Goal: Download file/media

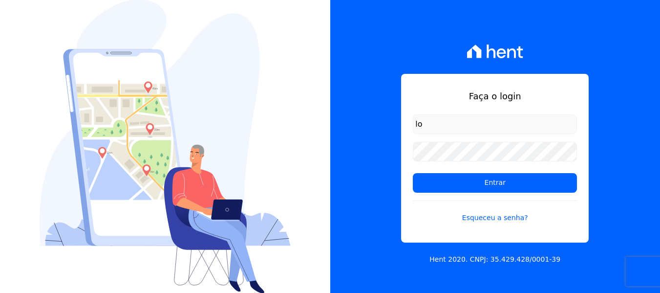
type input "[PERSON_NAME][EMAIL_ADDRESS][DOMAIN_NAME]"
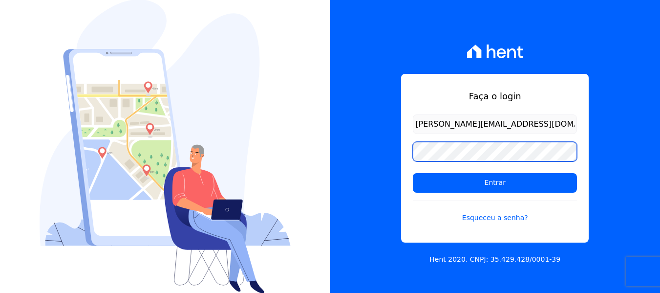
click at [413, 173] on input "Entrar" at bounding box center [495, 183] width 164 height 20
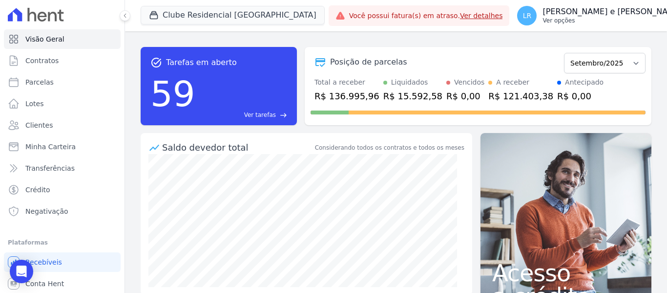
click at [563, 8] on p "Lorena Roberta Fernandes e Fernandes" at bounding box center [613, 12] width 140 height 10
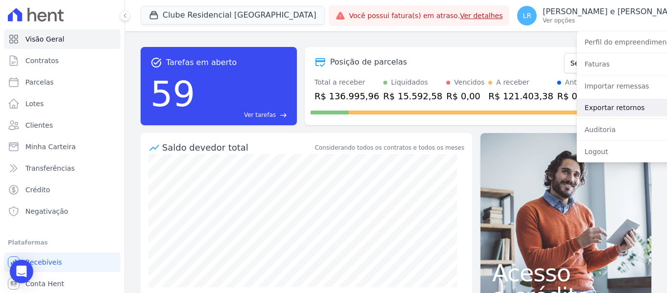
click at [577, 108] on link "Exportar retornos" at bounding box center [639, 108] width 125 height 18
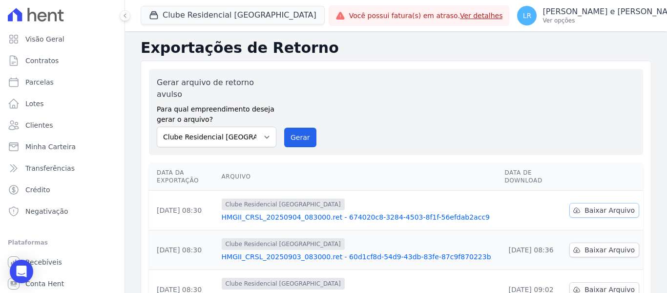
click at [600, 205] on span "Baixar Arquivo" at bounding box center [610, 210] width 50 height 10
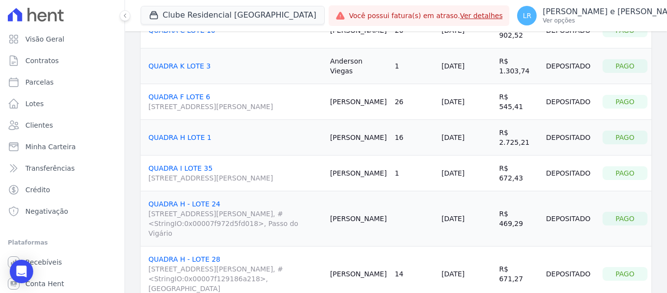
scroll to position [49, 0]
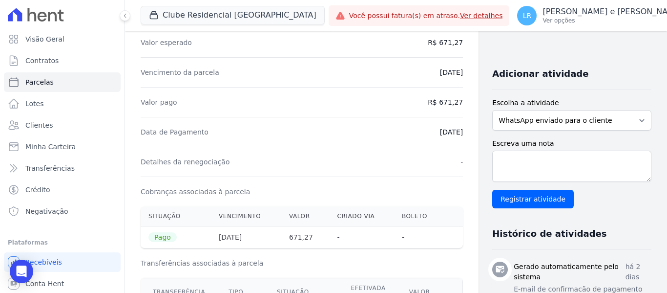
scroll to position [195, 0]
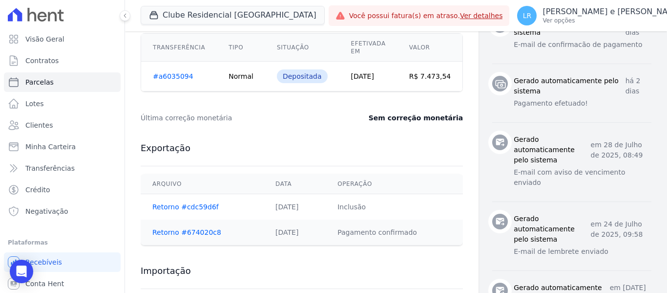
scroll to position [440, 0]
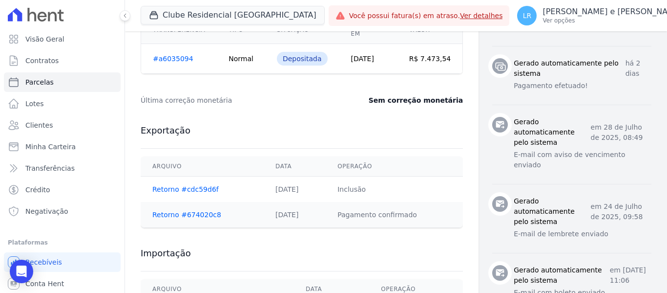
drag, startPoint x: 408, startPoint y: 56, endPoint x: 430, endPoint y: 55, distance: 22.0
click at [430, 55] on td "R$ 7.473,54" at bounding box center [430, 59] width 65 height 30
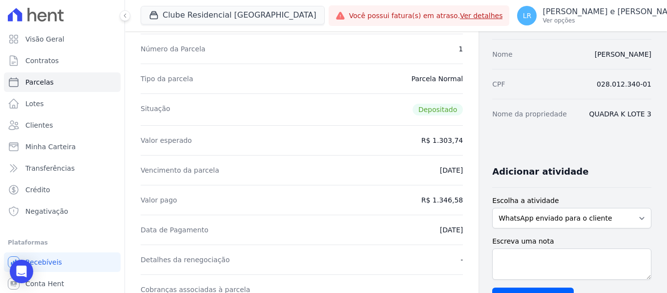
scroll to position [98, 0]
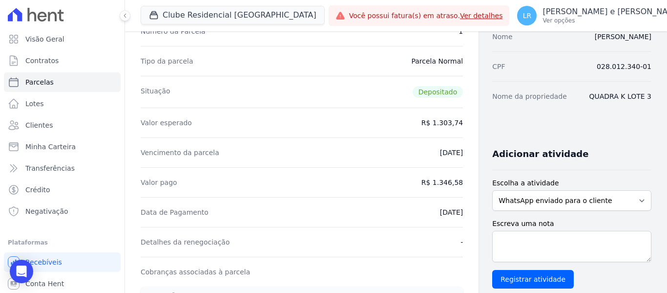
drag, startPoint x: 427, startPoint y: 185, endPoint x: 465, endPoint y: 185, distance: 37.1
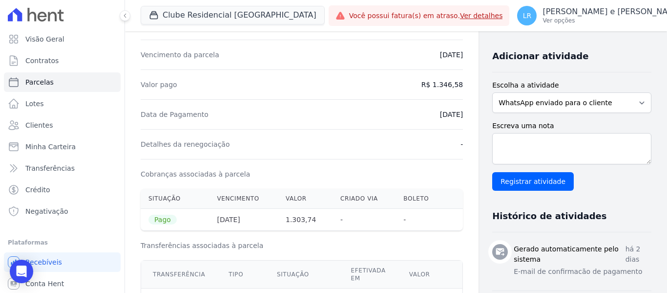
scroll to position [244, 0]
